Goal: Information Seeking & Learning: Learn about a topic

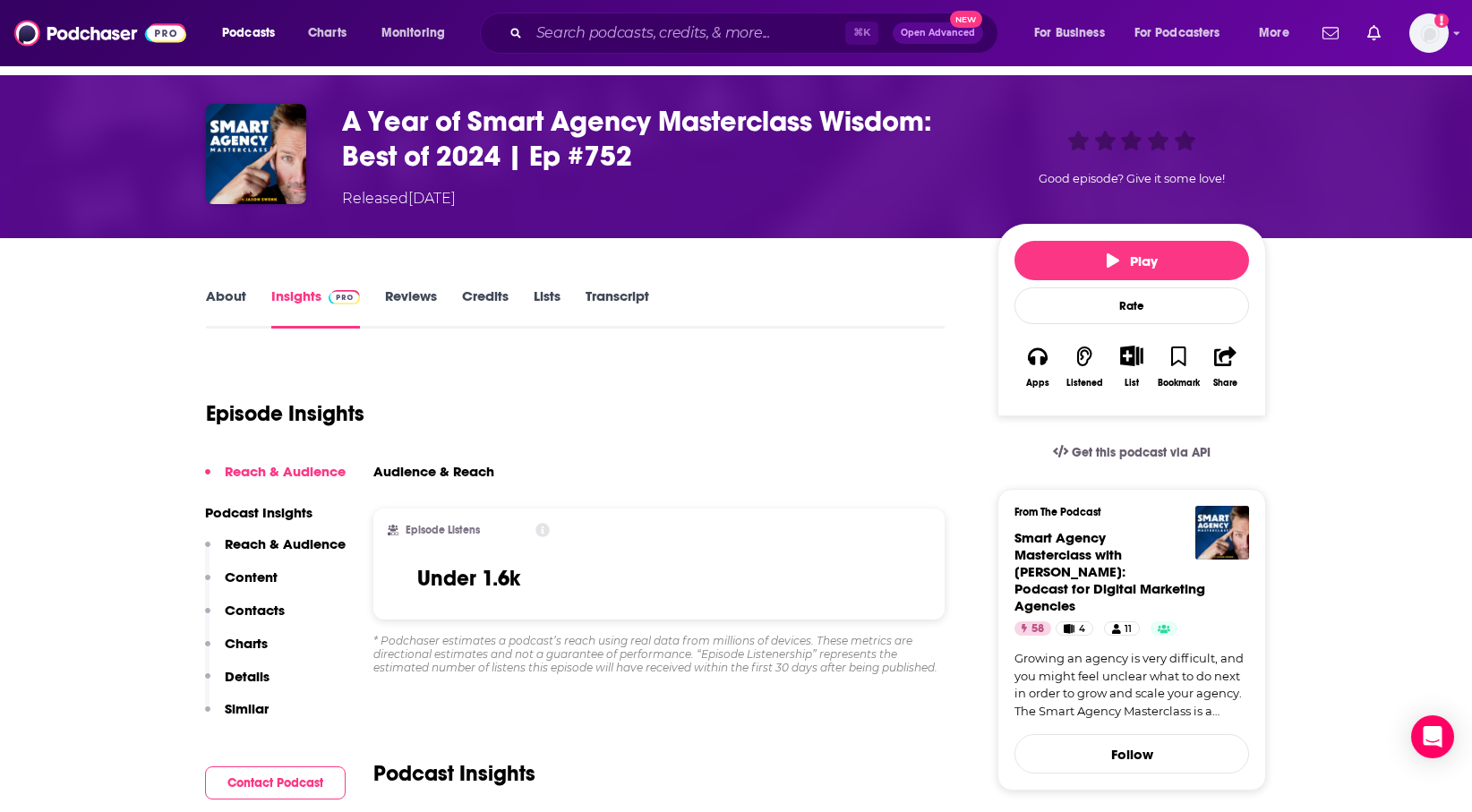
click at [614, 49] on div "⌘ K Open Advanced New" at bounding box center [739, 32] width 519 height 41
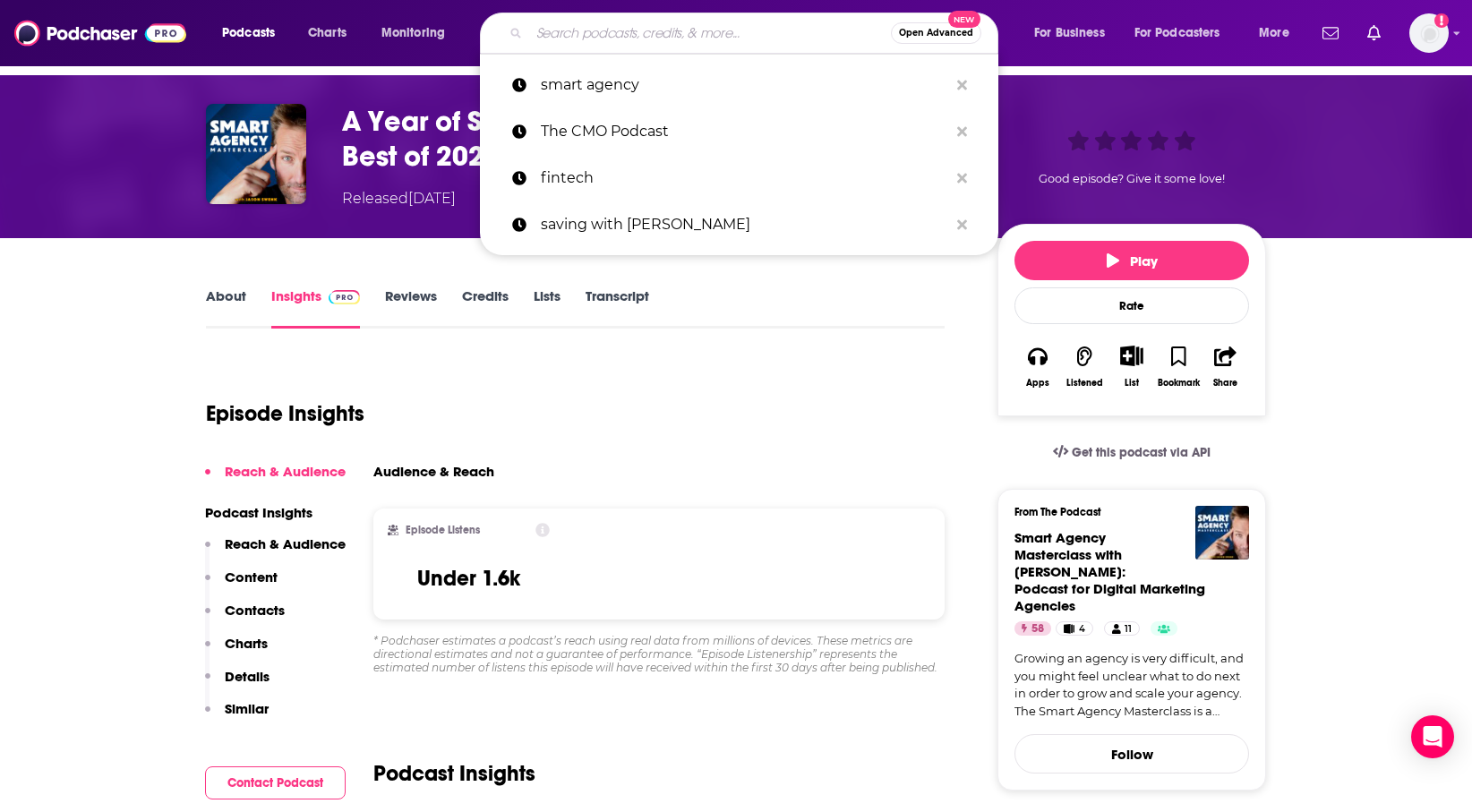
click at [615, 25] on input "Search podcasts, credits, & more..." at bounding box center [709, 33] width 362 height 28
paste input "The Marketing Chief Podcast"
type input "The Marketing Chief Podcast"
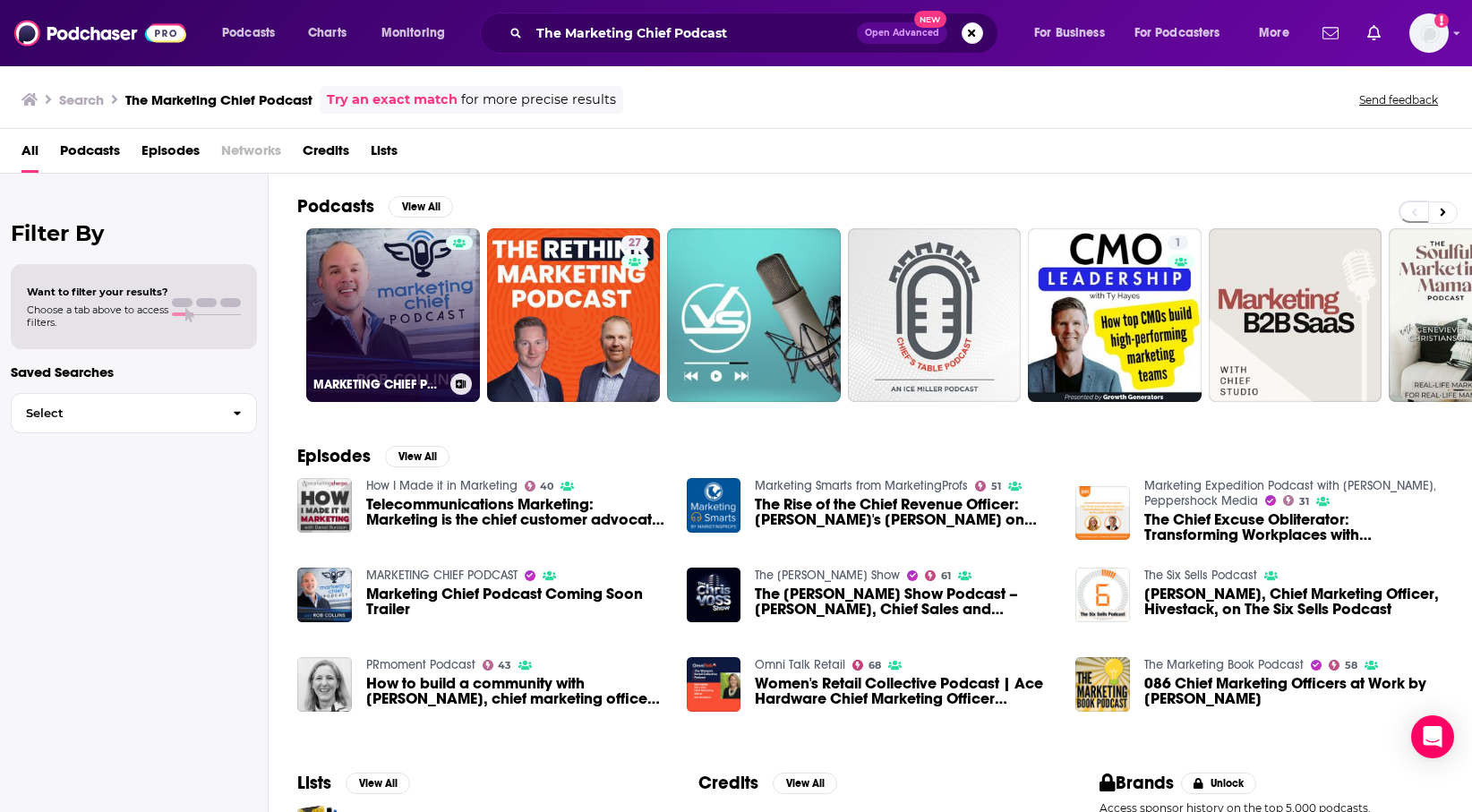
click at [400, 310] on link "MARKETING CHIEF PODCAST" at bounding box center [393, 314] width 174 height 174
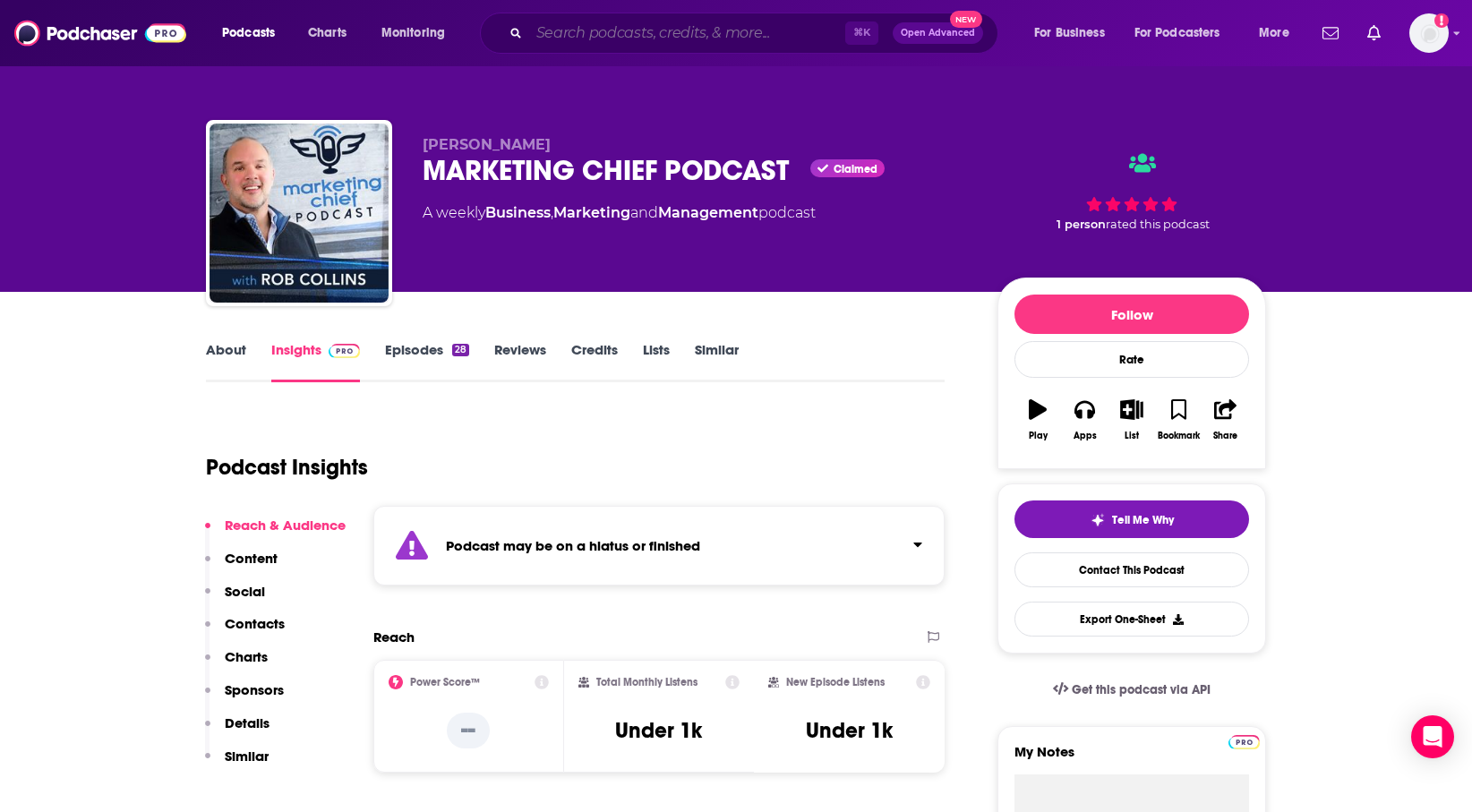
click at [653, 40] on input "Search podcasts, credits, & more..." at bounding box center [687, 33] width 316 height 28
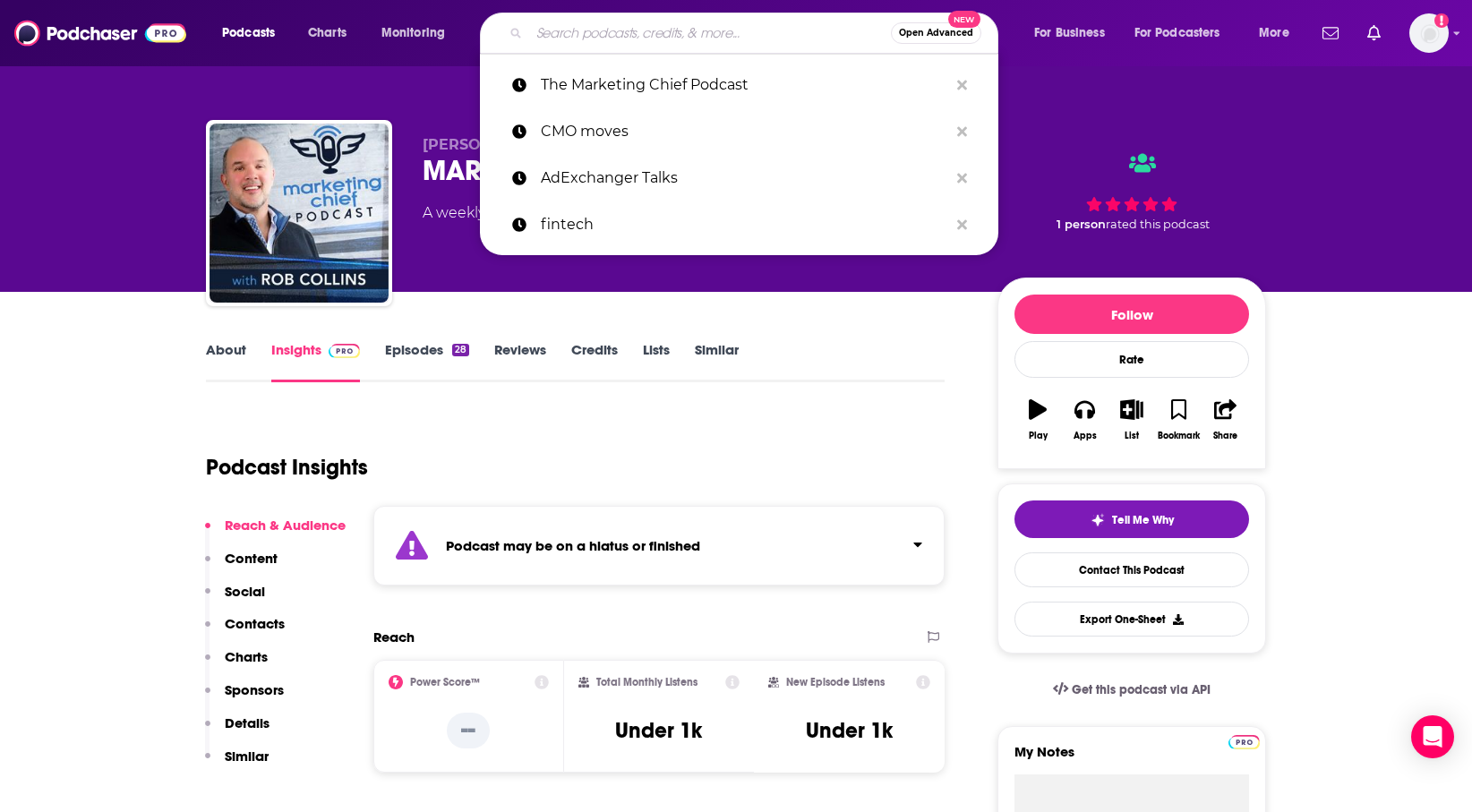
paste input "Marketing Vanguard"
type input "Marketing Vanguard"
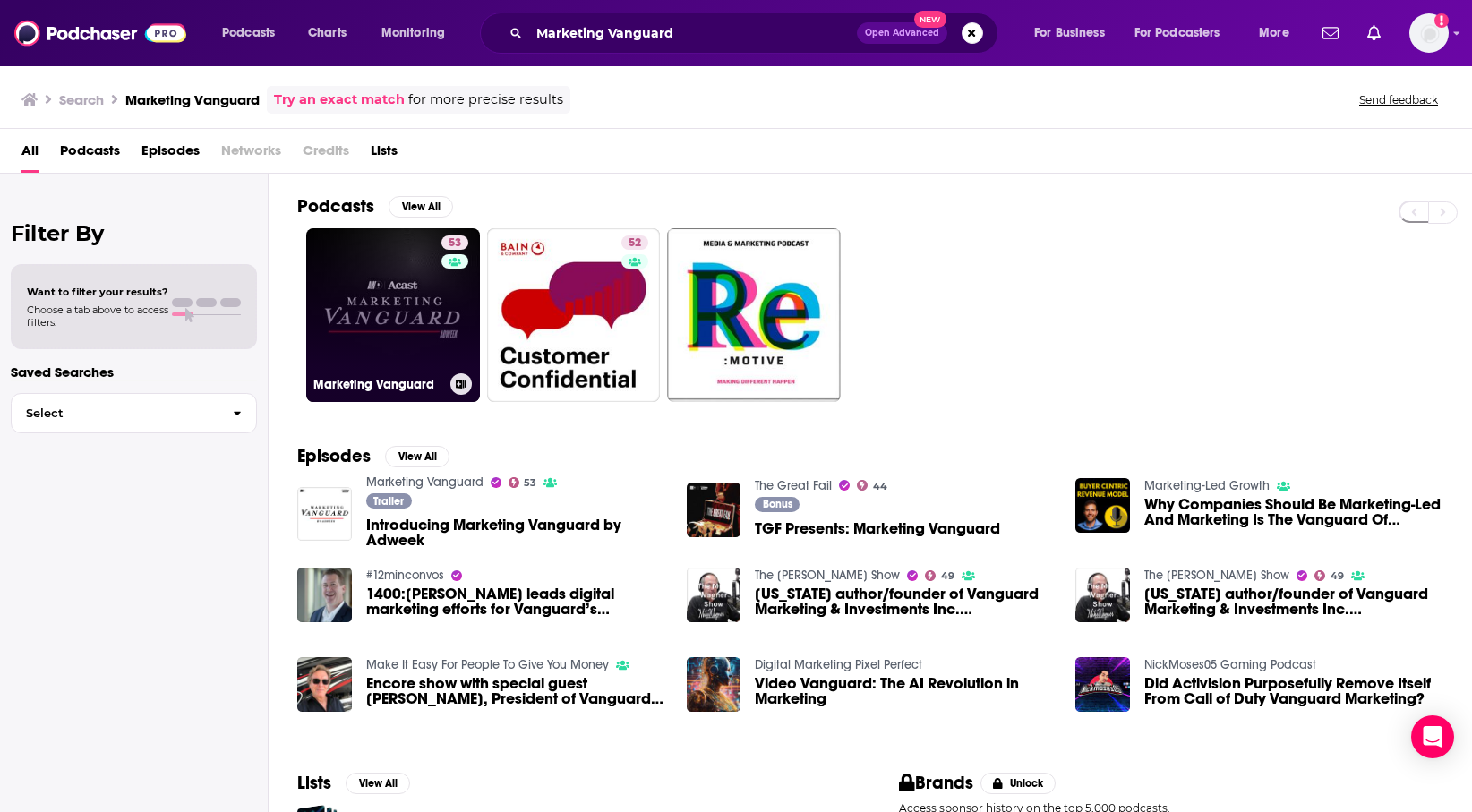
click at [449, 329] on div "53" at bounding box center [457, 304] width 31 height 138
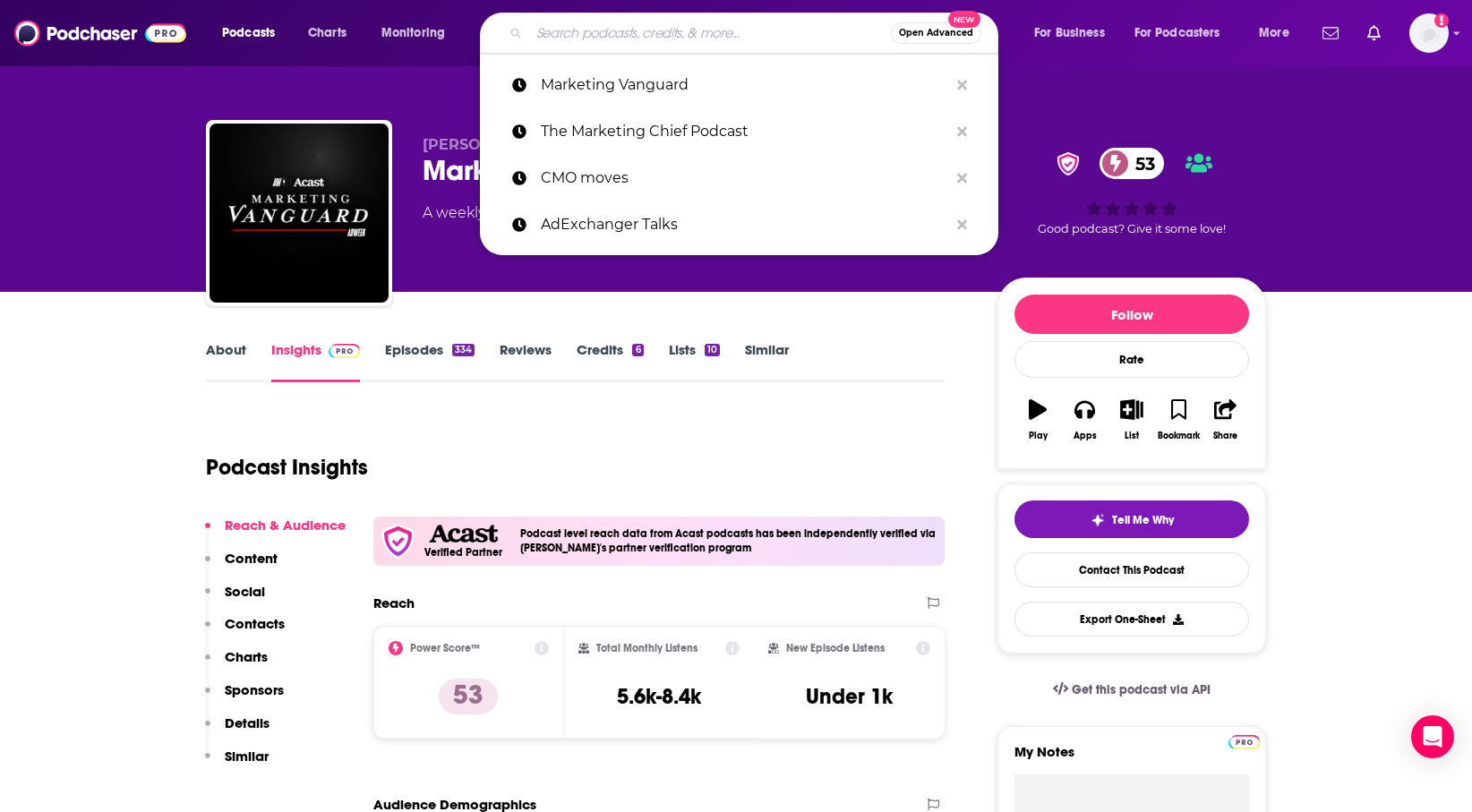
click at [656, 41] on input "Search podcasts, credits, & more..." at bounding box center [709, 33] width 362 height 28
paste input "Marketing Over Coffee"
type input "Marketing Over Coffee"
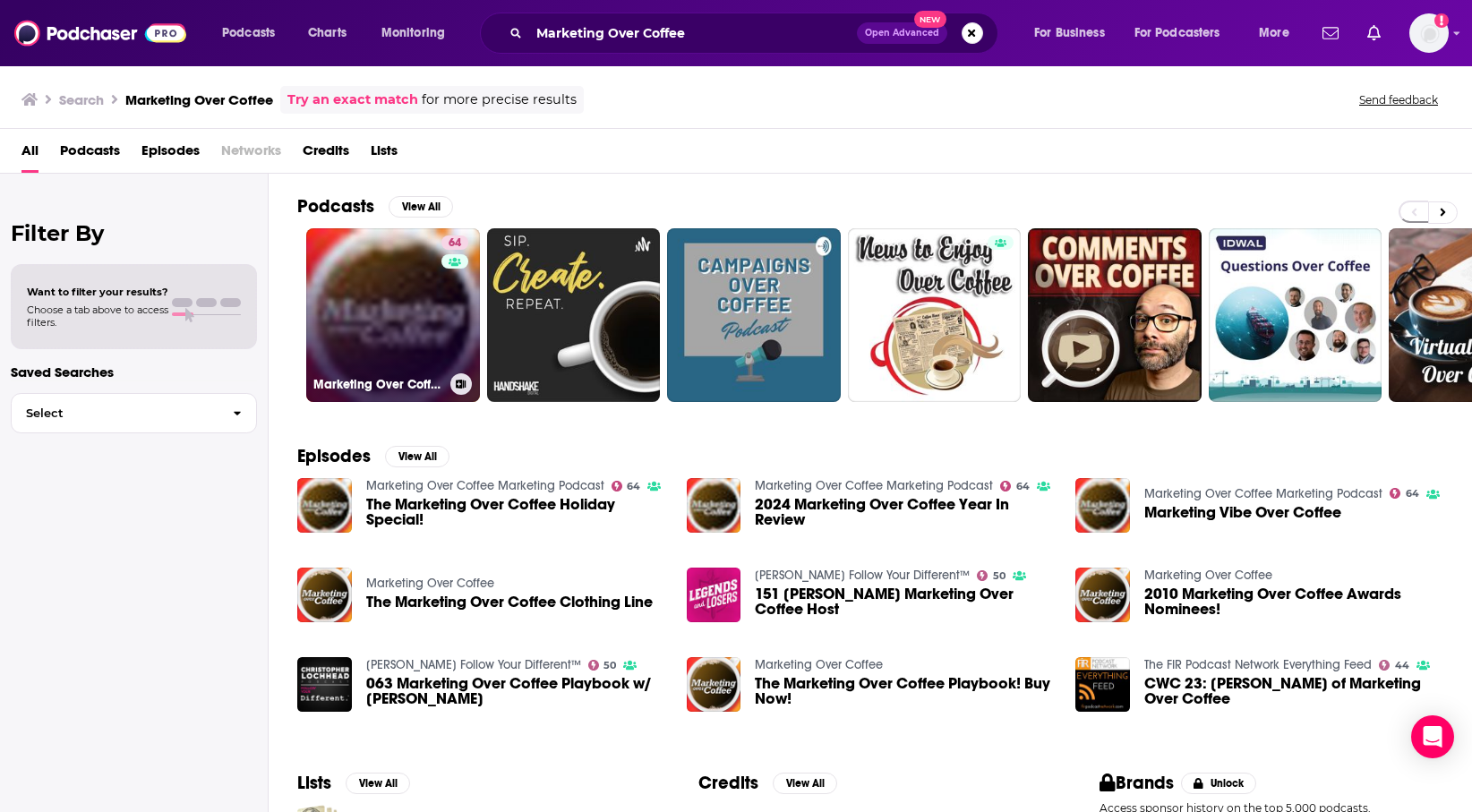
click at [396, 368] on link "64 Marketing Over Coffee Marketing Podcast" at bounding box center [393, 314] width 174 height 174
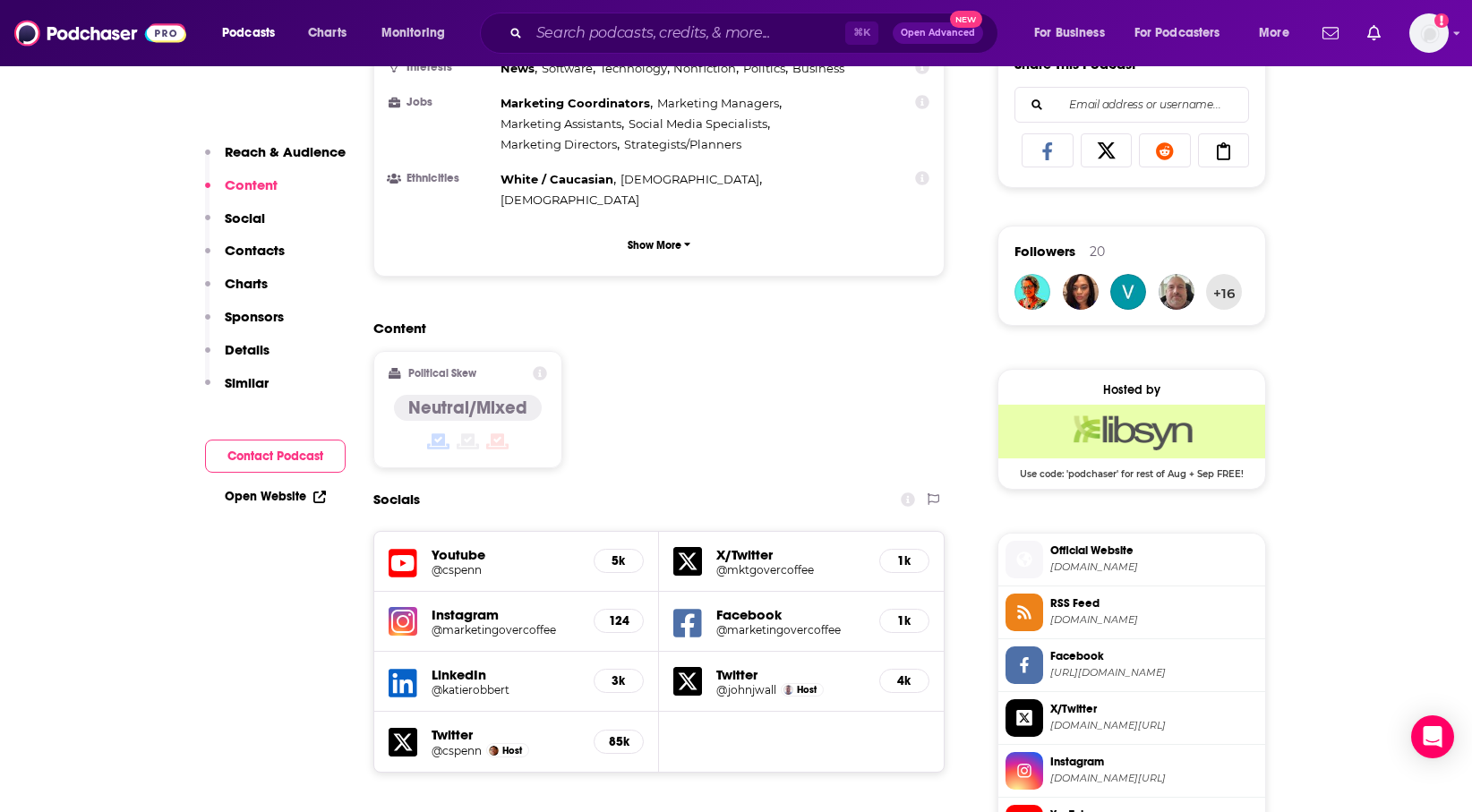
scroll to position [1158, 0]
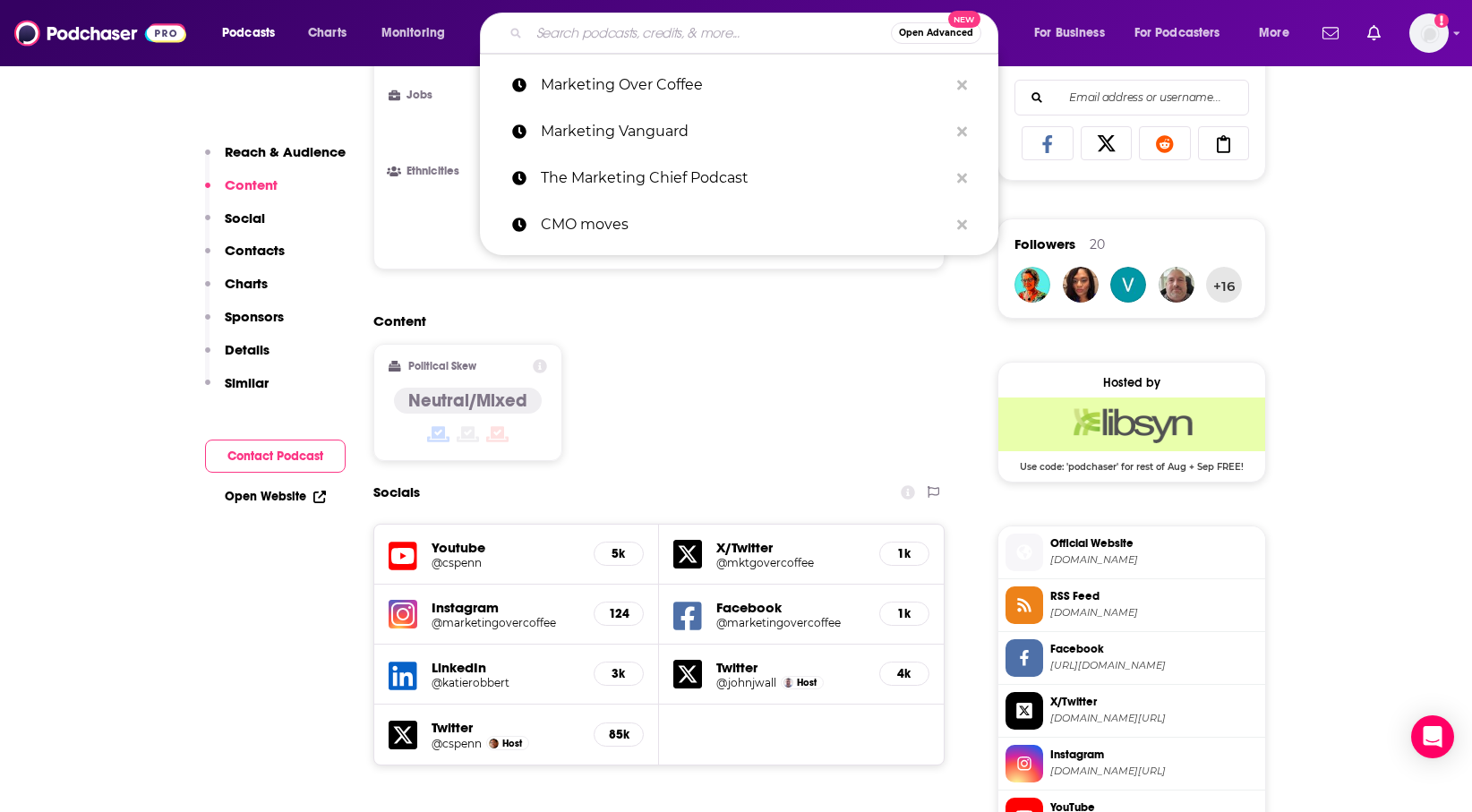
click at [774, 32] on input "Search podcasts, credits, & more..." at bounding box center [709, 33] width 362 height 28
paste input "Marketing Smarts from MarketingProfs"
type input "Marketing Smarts from MarketingProfs"
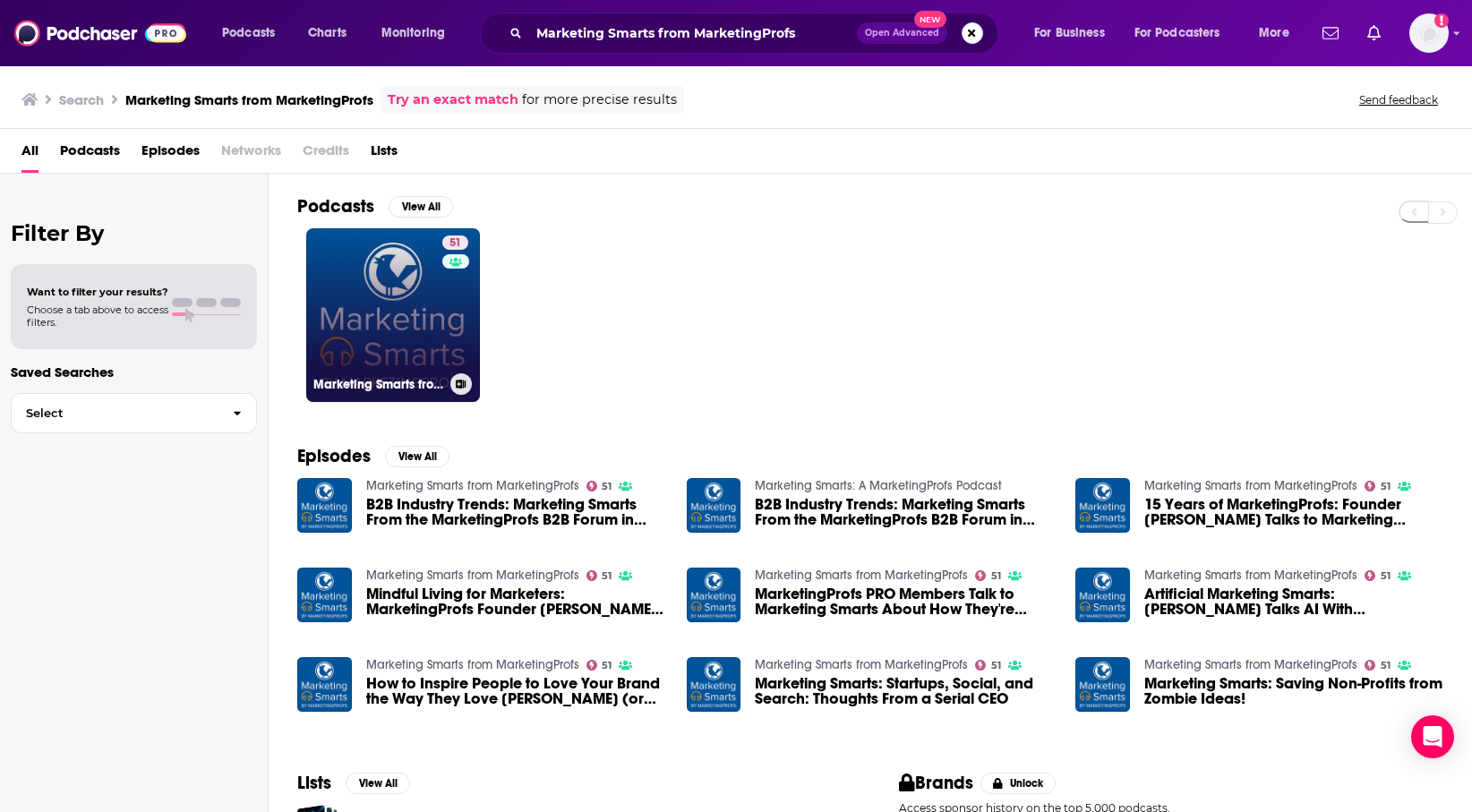
click at [369, 312] on link "51 Marketing Smarts from MarketingProfs" at bounding box center [393, 314] width 174 height 174
